Goal: Information Seeking & Learning: Learn about a topic

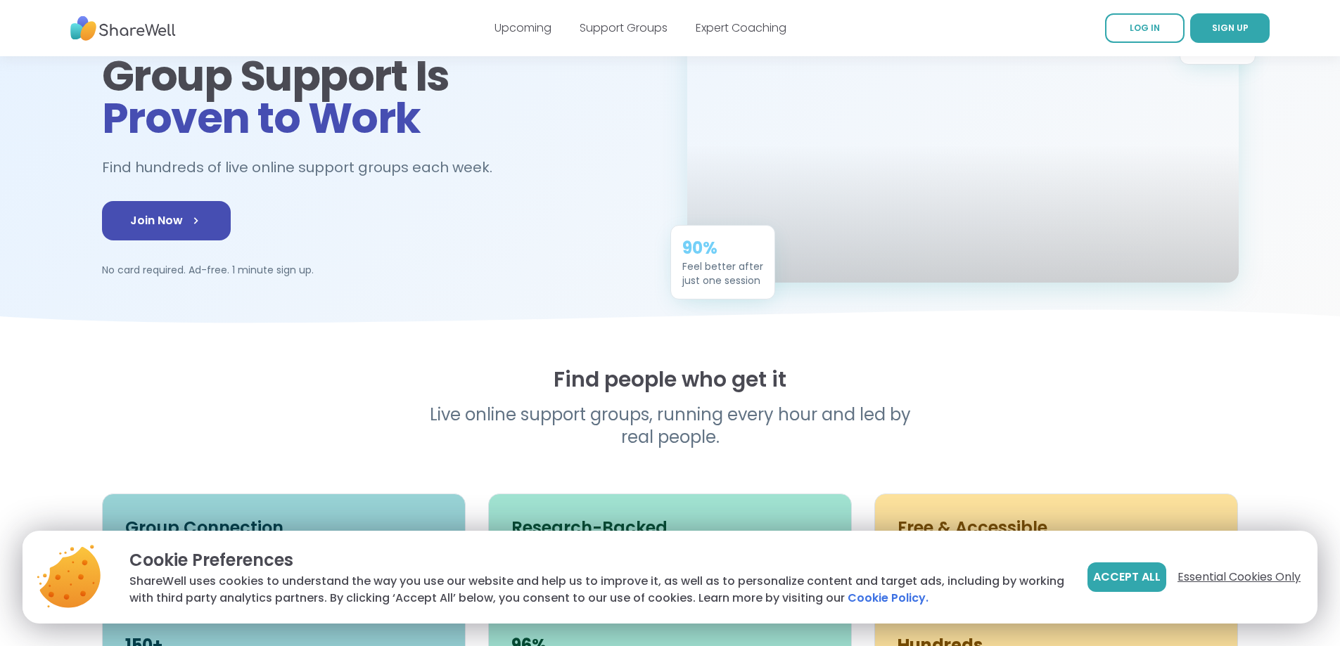
scroll to position [141, 0]
click at [1142, 580] on span "Accept All" at bounding box center [1127, 577] width 68 height 17
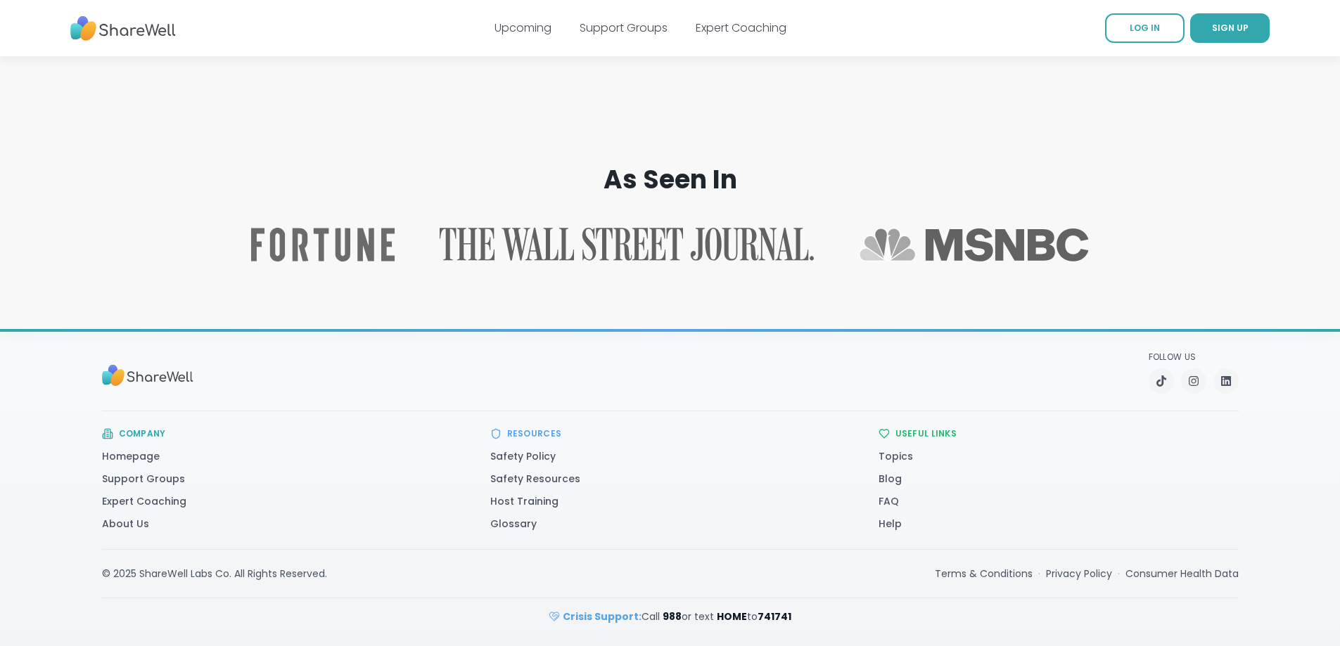
scroll to position [2227, 0]
click at [102, 475] on link "Support Groups" at bounding box center [143, 479] width 83 height 14
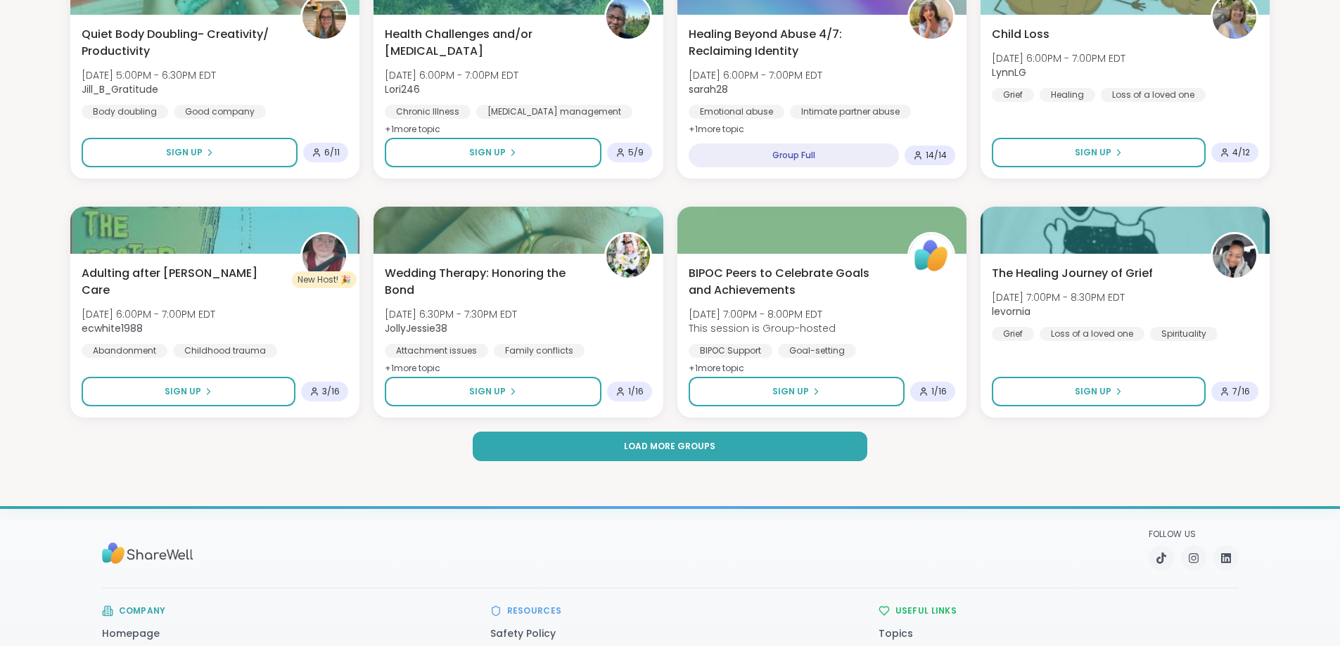
scroll to position [1899, 0]
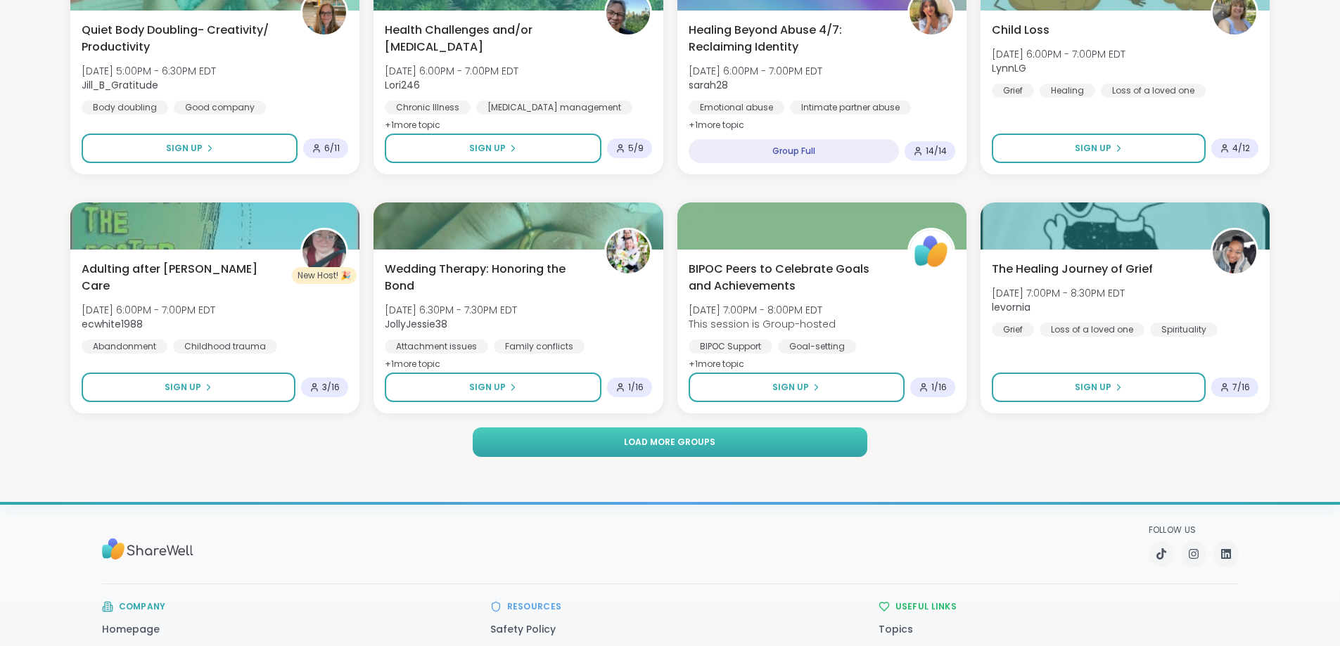
click at [658, 437] on span "Load more groups" at bounding box center [669, 442] width 91 height 13
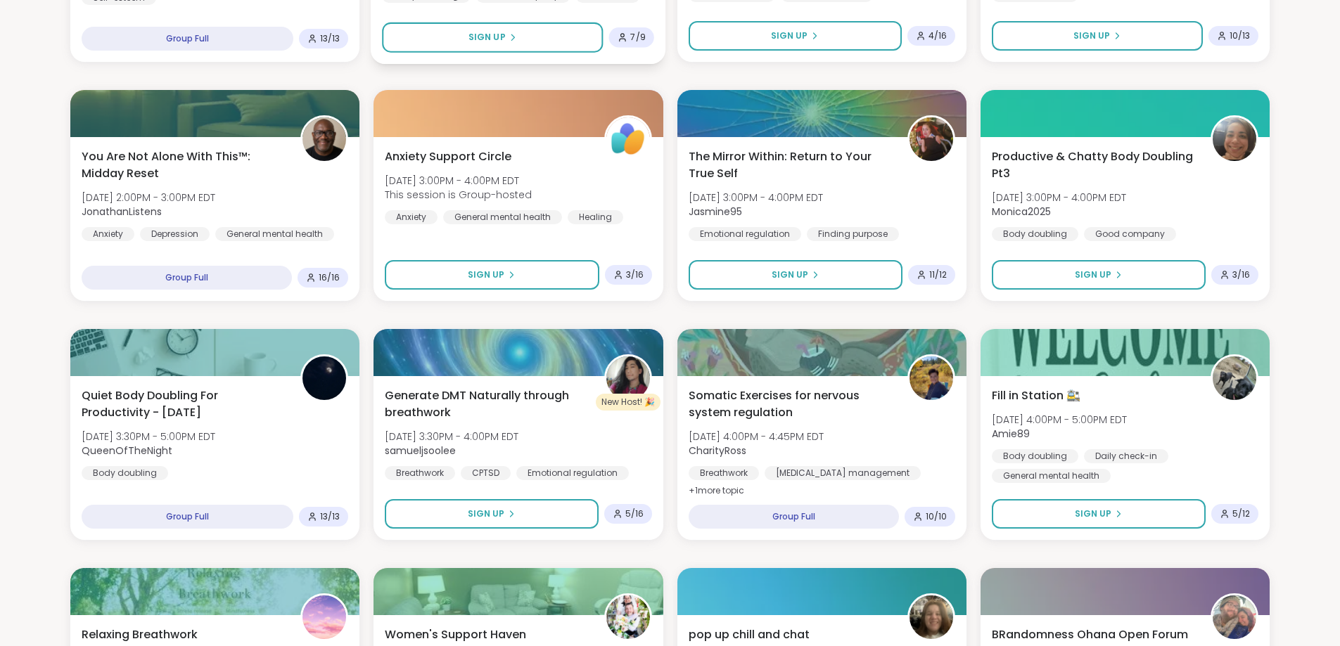
scroll to position [774, 0]
